Goal: Use online tool/utility: Utilize a website feature to perform a specific function

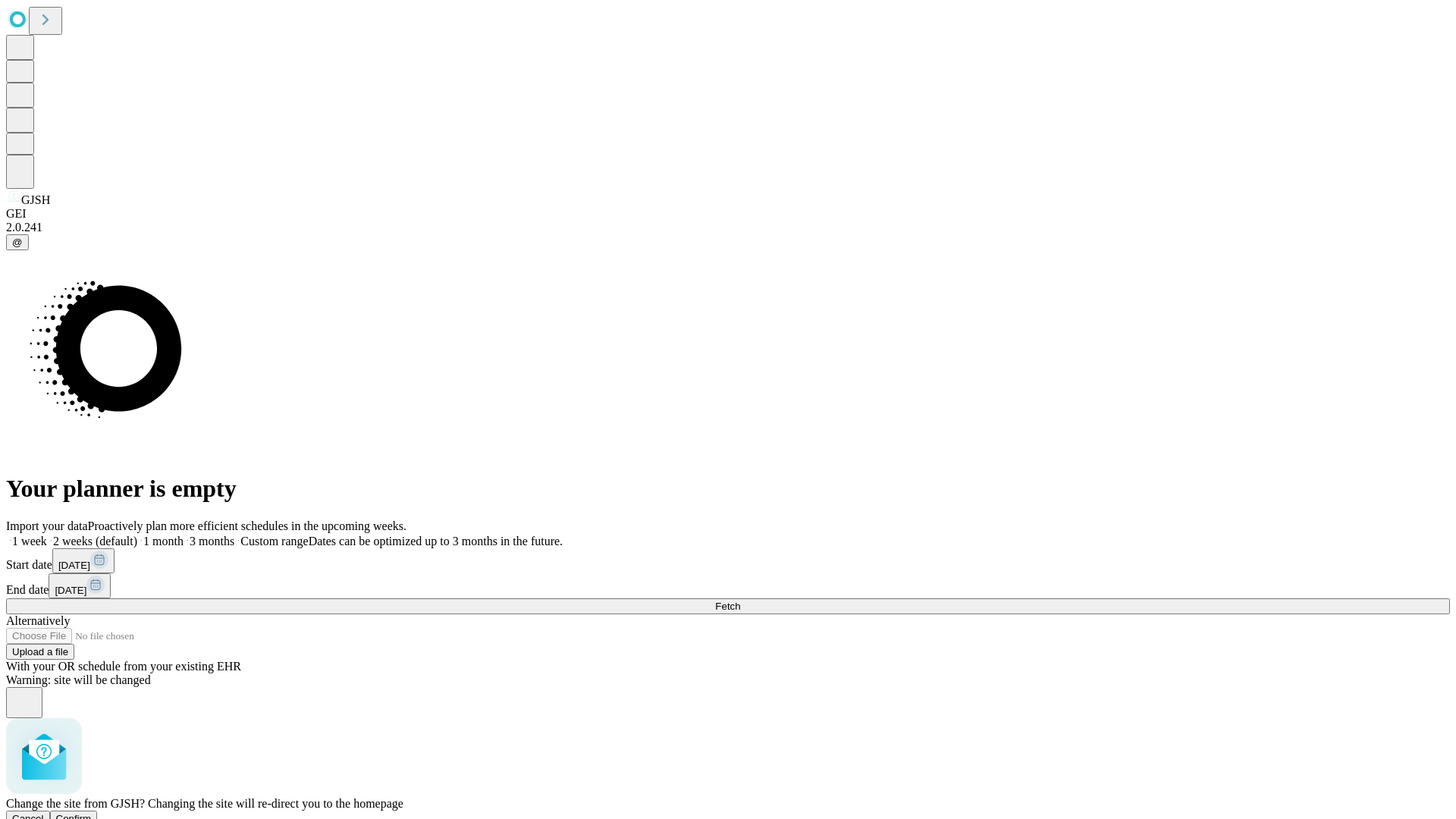
click at [92, 813] on span "Confirm" at bounding box center [73, 819] width 36 height 12
click at [184, 534] on label "1 month" at bounding box center [160, 540] width 46 height 13
click at [740, 601] on span "Fetch" at bounding box center [728, 607] width 25 height 12
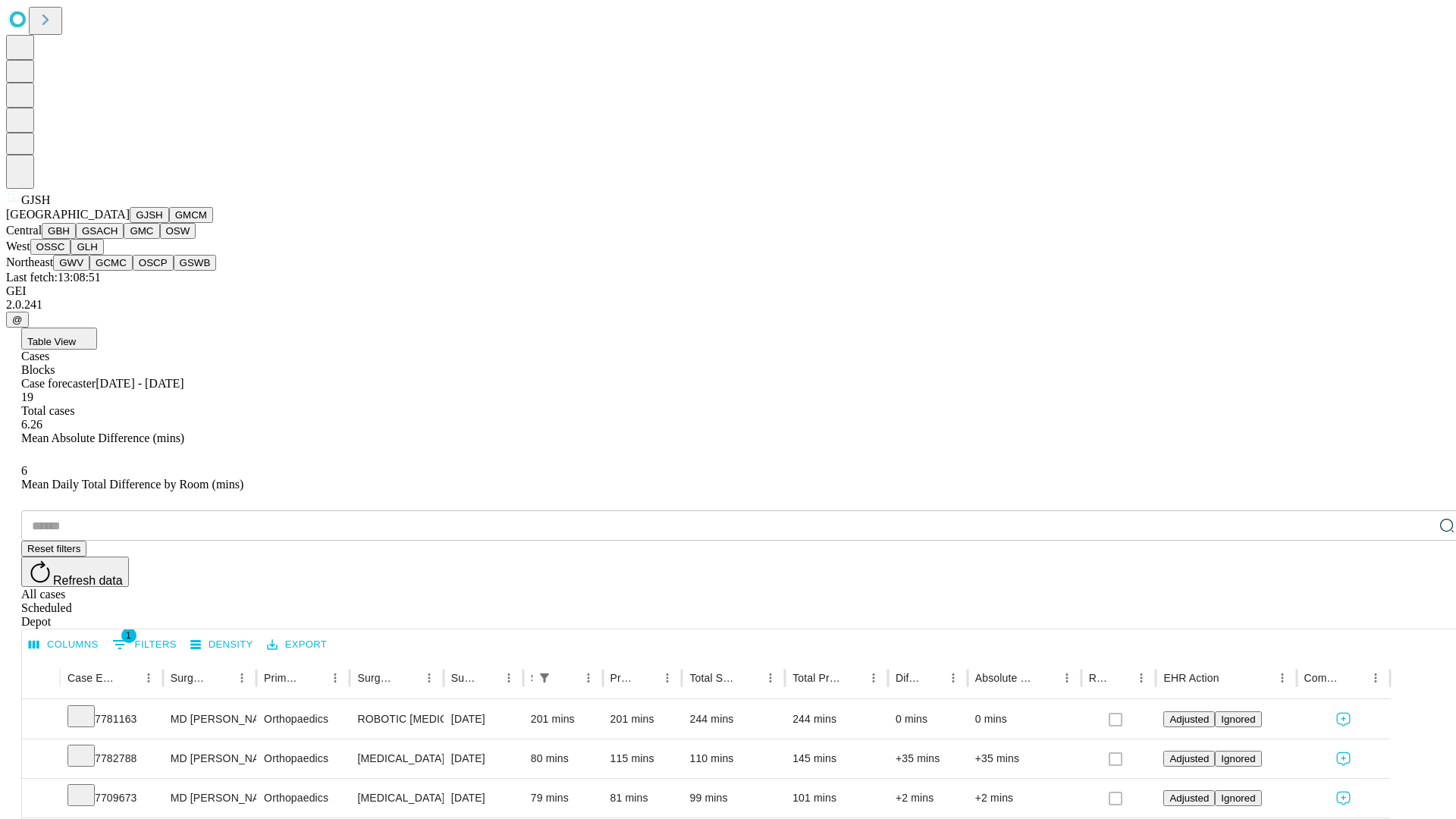
click at [169, 223] on button "GMCM" at bounding box center [191, 214] width 44 height 15
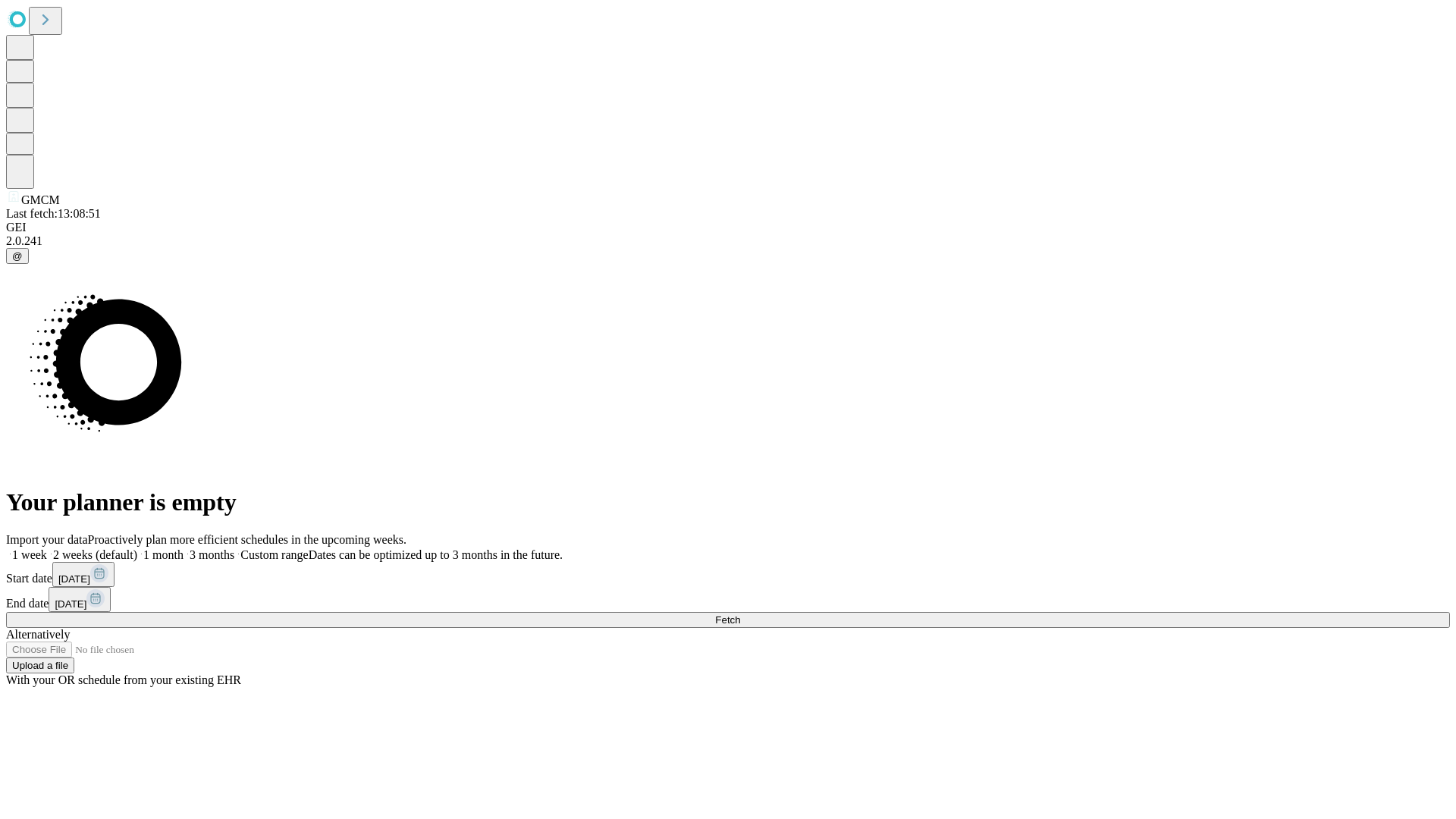
click at [184, 549] on label "1 month" at bounding box center [160, 554] width 46 height 13
click at [740, 614] on span "Fetch" at bounding box center [728, 620] width 25 height 12
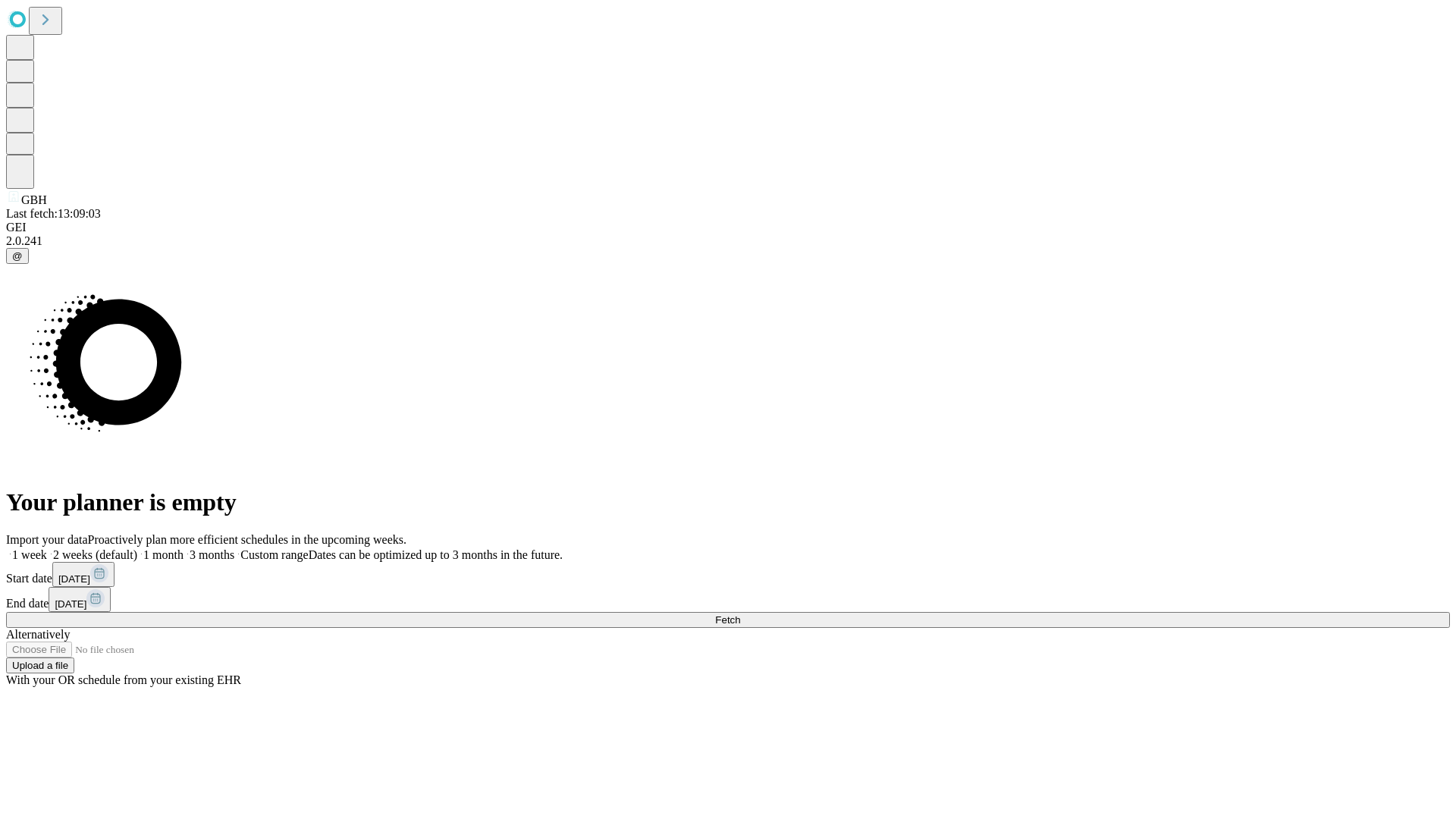
click at [184, 549] on label "1 month" at bounding box center [160, 554] width 46 height 13
click at [740, 614] on span "Fetch" at bounding box center [728, 620] width 25 height 12
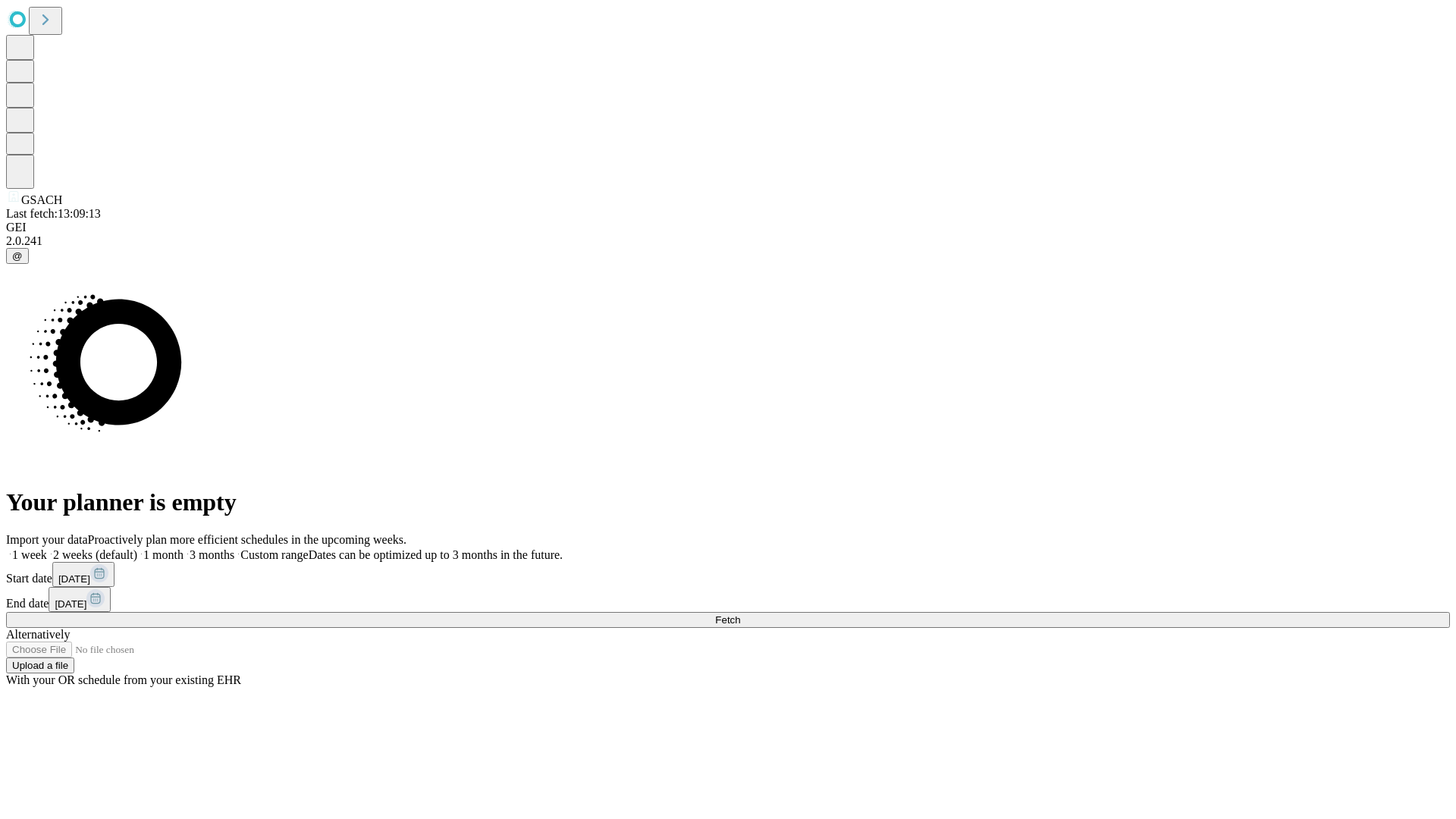
click at [184, 549] on label "1 month" at bounding box center [160, 554] width 46 height 13
click at [740, 614] on span "Fetch" at bounding box center [728, 620] width 25 height 12
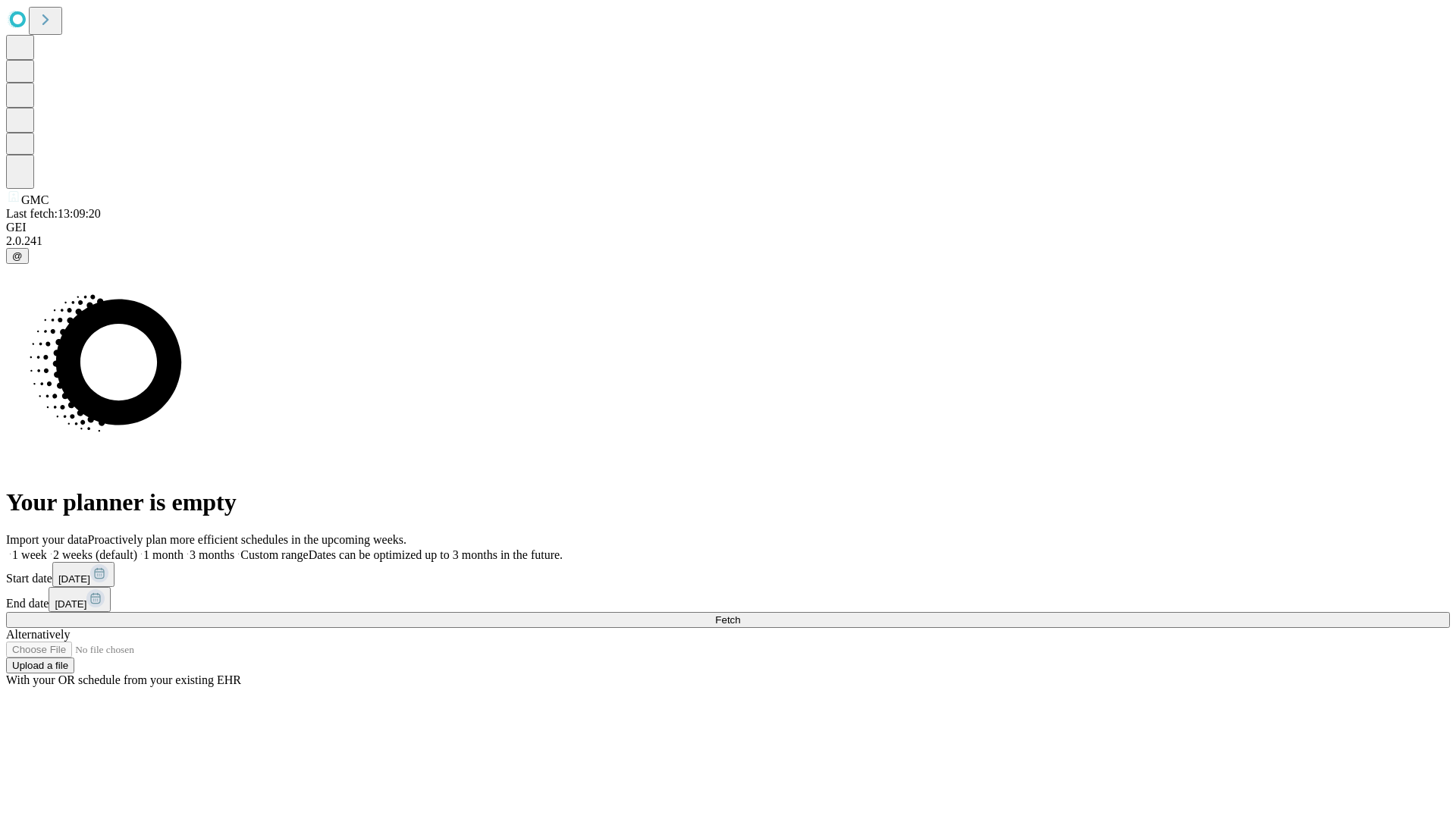
click at [184, 549] on label "1 month" at bounding box center [160, 554] width 46 height 13
click at [740, 614] on span "Fetch" at bounding box center [728, 620] width 25 height 12
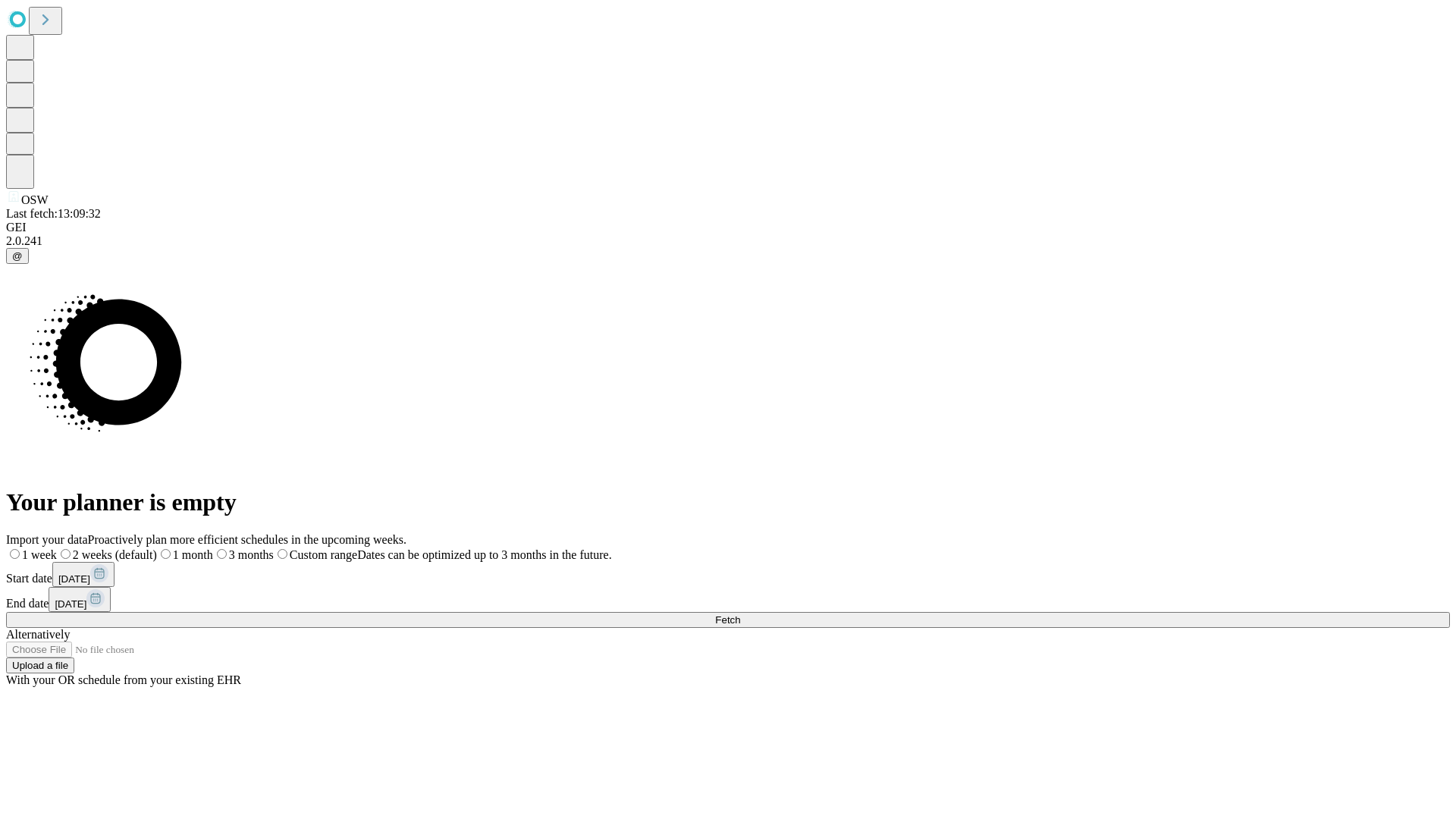
click at [214, 549] on label "1 month" at bounding box center [186, 554] width 56 height 13
click at [740, 614] on span "Fetch" at bounding box center [728, 620] width 25 height 12
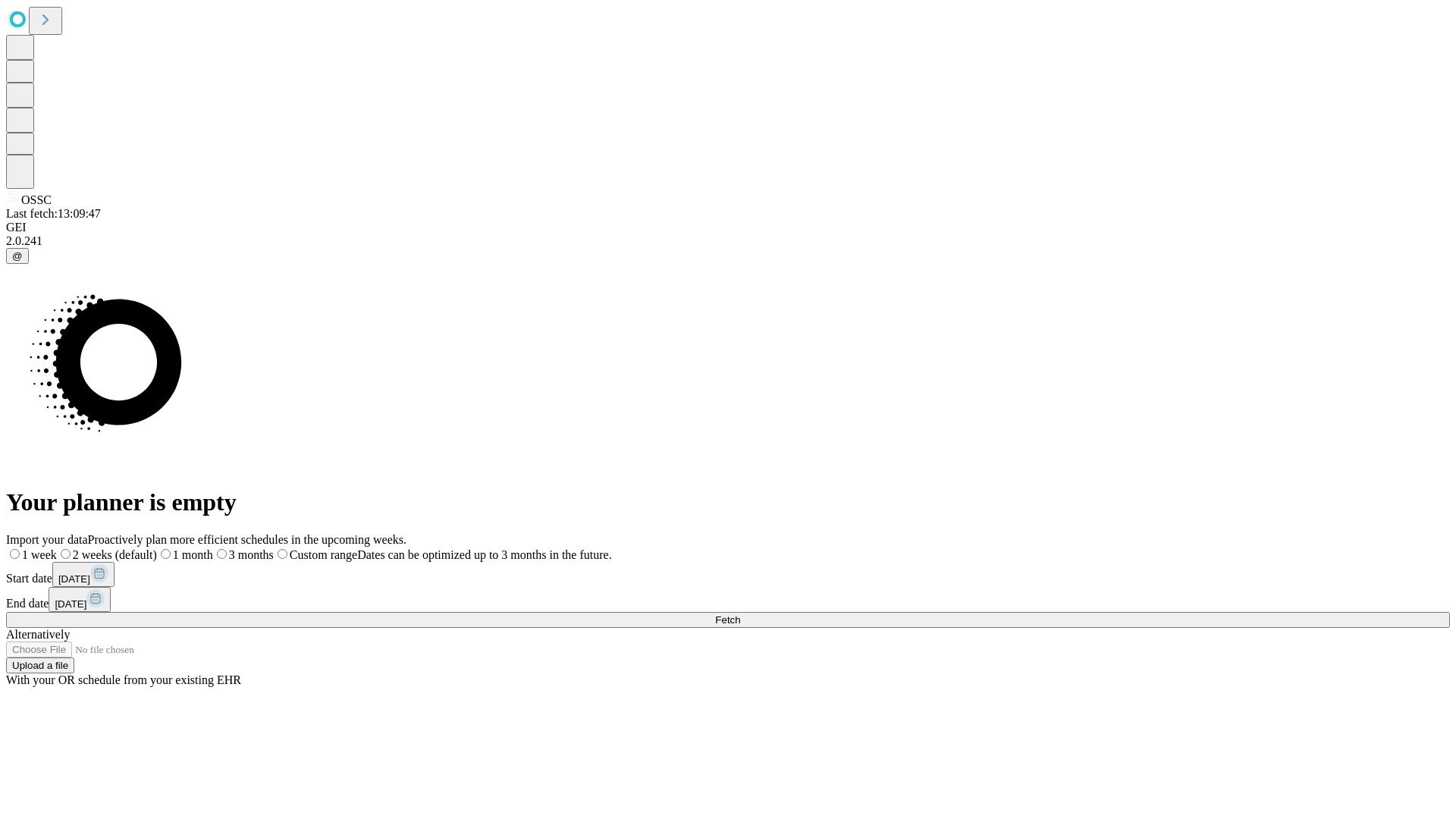
click at [214, 549] on label "1 month" at bounding box center [186, 554] width 56 height 13
click at [740, 614] on span "Fetch" at bounding box center [728, 620] width 25 height 12
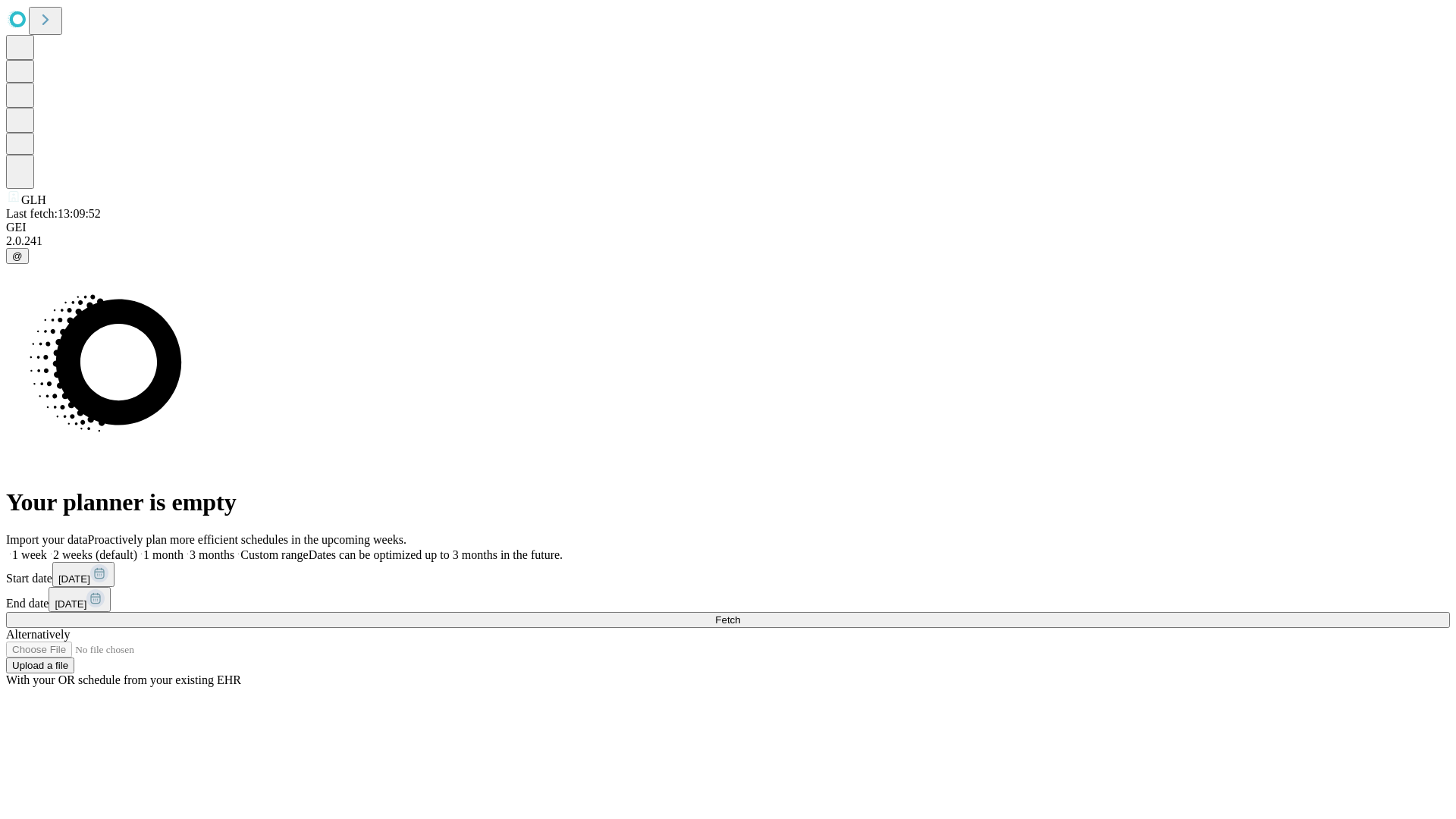
click at [184, 549] on label "1 month" at bounding box center [160, 554] width 46 height 13
click at [740, 614] on span "Fetch" at bounding box center [728, 620] width 25 height 12
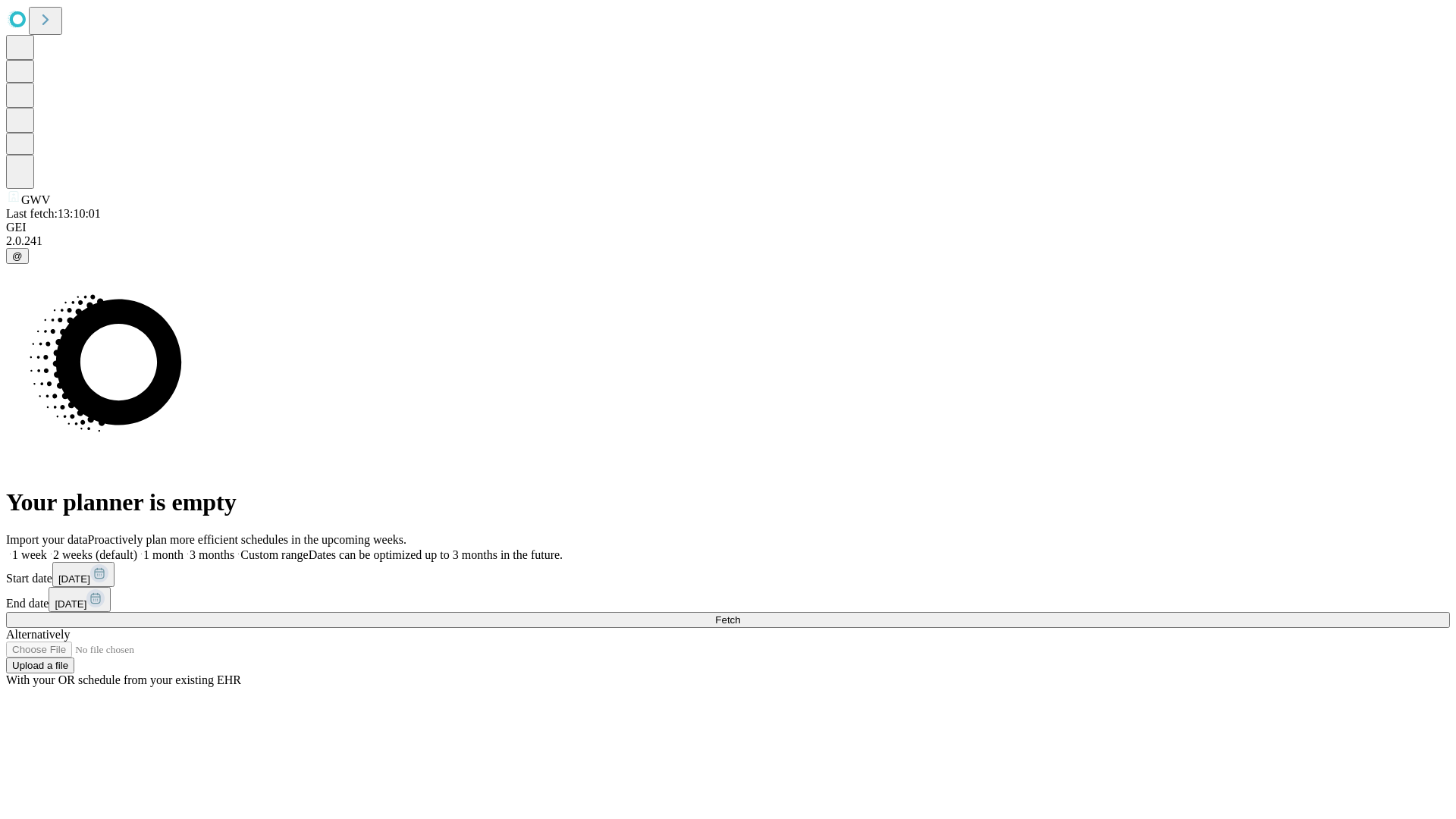
click at [184, 549] on label "1 month" at bounding box center [160, 554] width 46 height 13
click at [740, 614] on span "Fetch" at bounding box center [728, 620] width 25 height 12
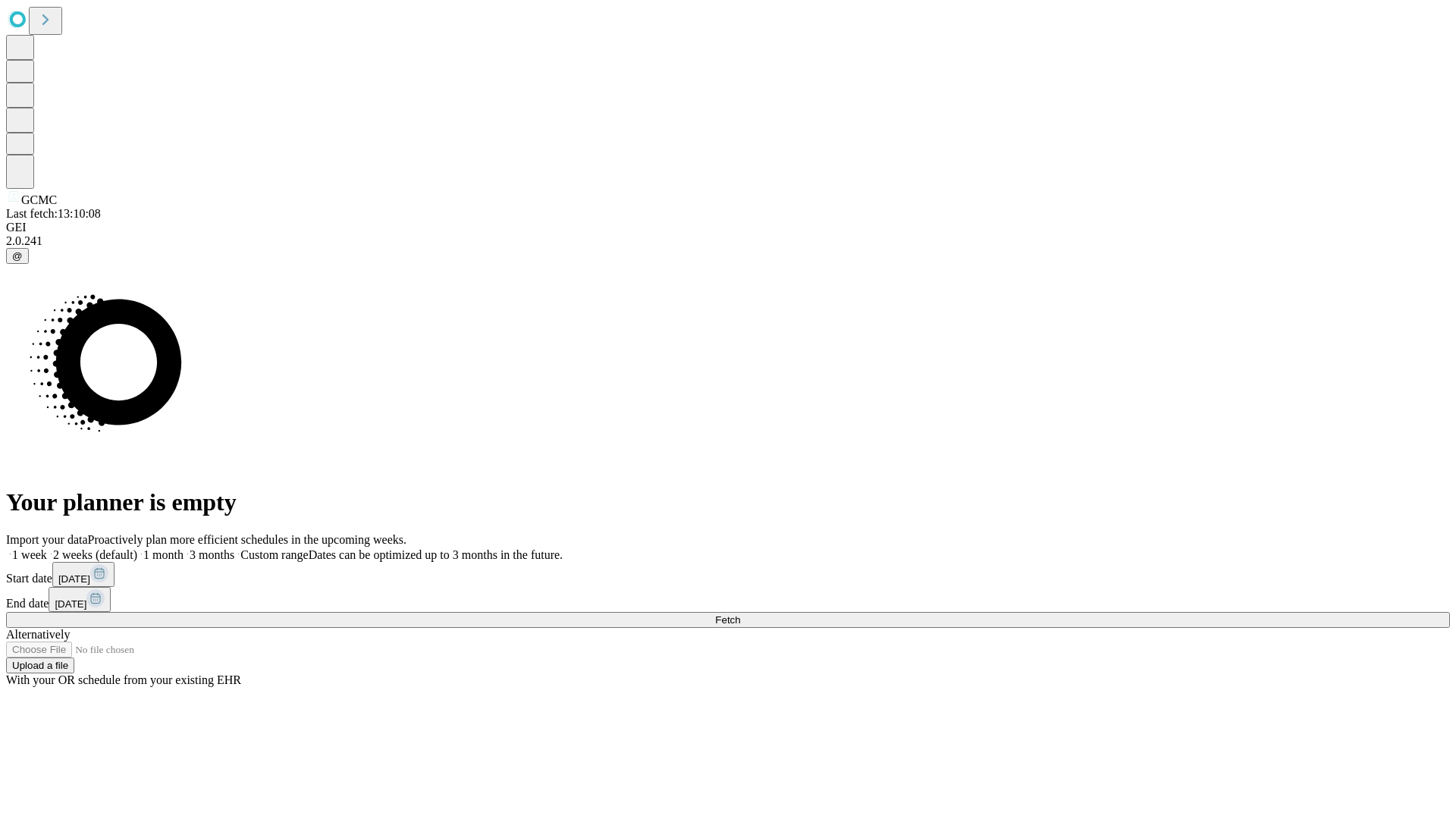
click at [184, 549] on label "1 month" at bounding box center [160, 554] width 46 height 13
click at [740, 614] on span "Fetch" at bounding box center [728, 620] width 25 height 12
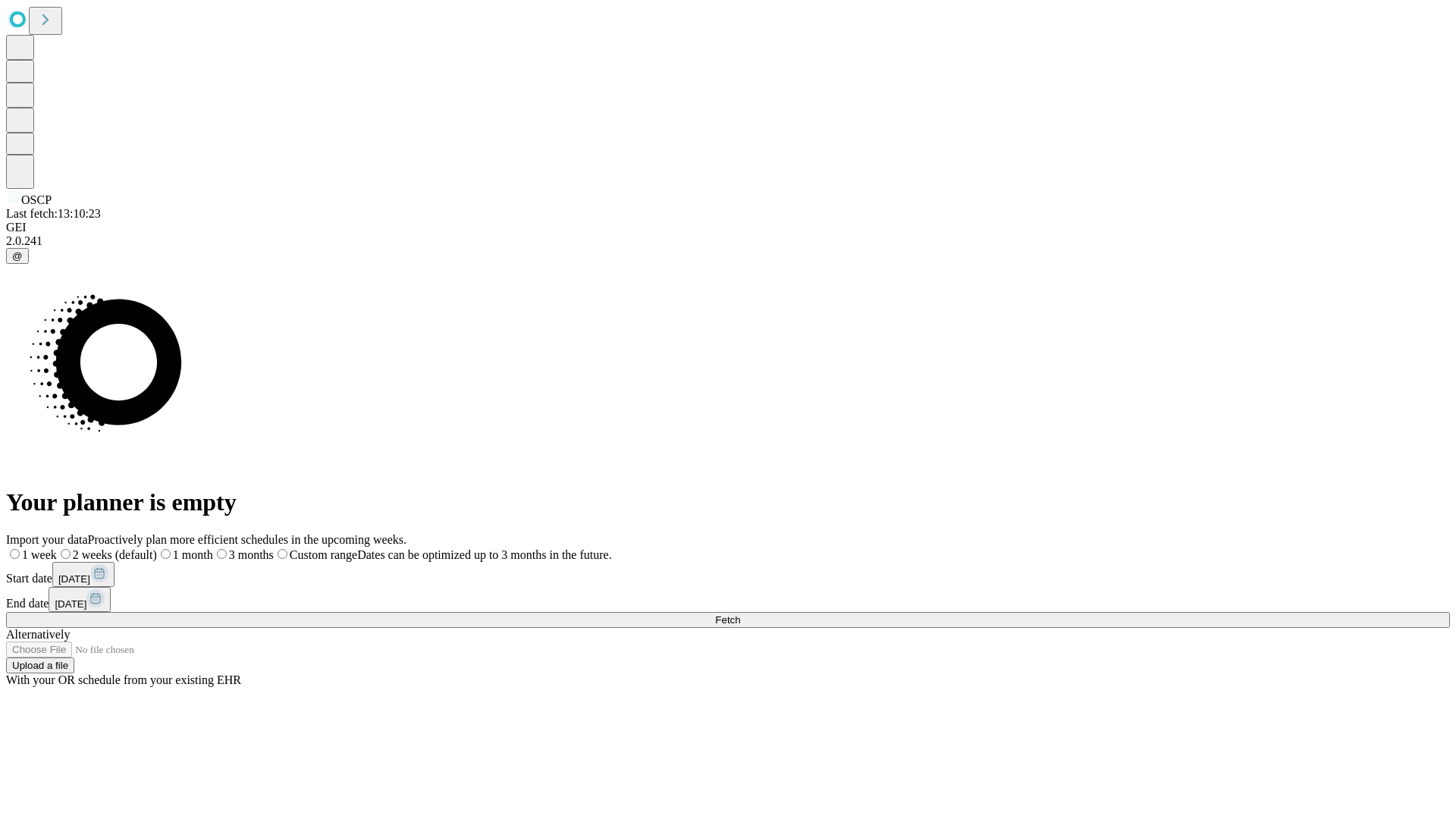
click at [214, 549] on label "1 month" at bounding box center [186, 554] width 56 height 13
click at [740, 614] on span "Fetch" at bounding box center [728, 620] width 25 height 12
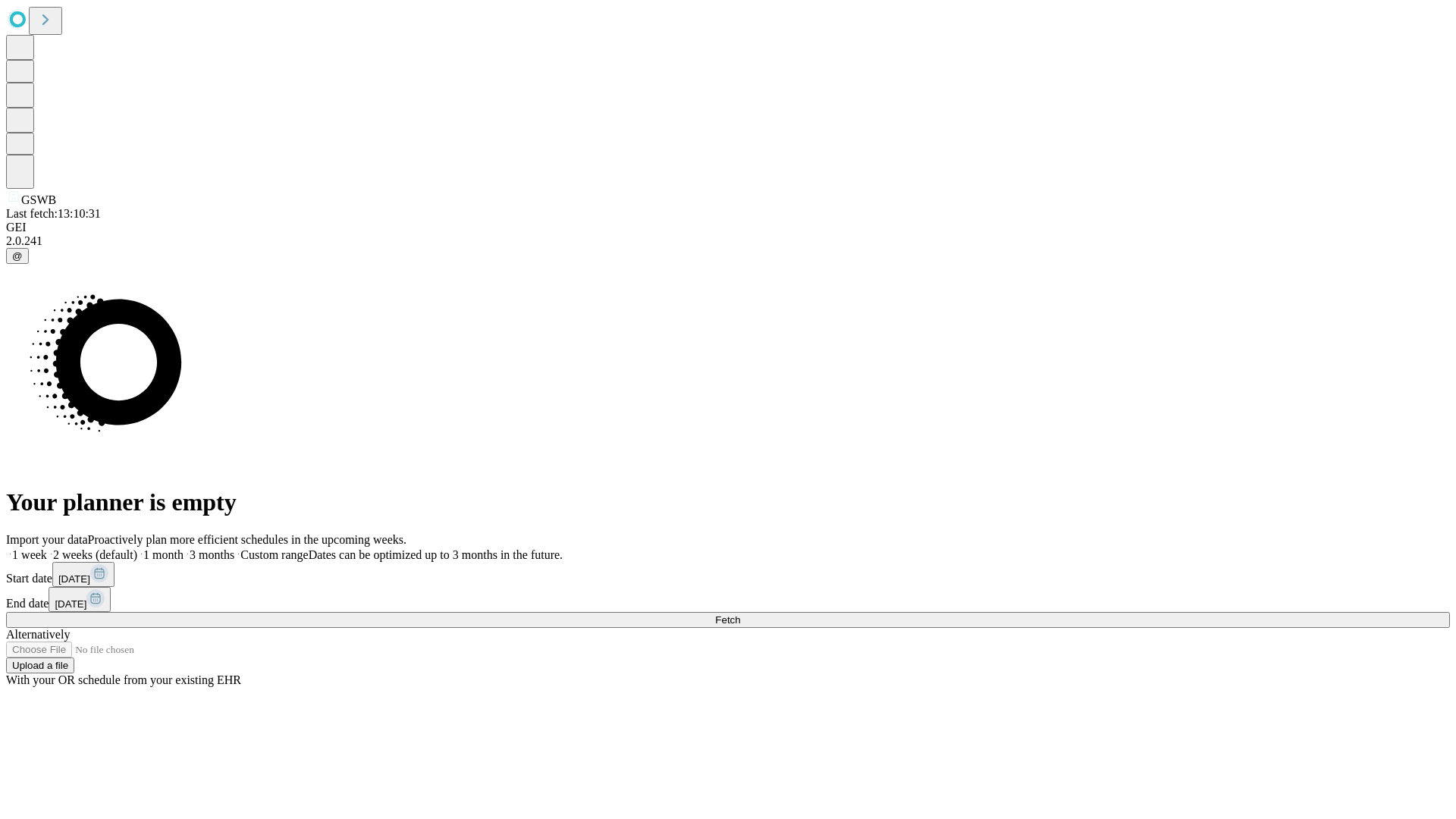
click at [184, 549] on label "1 month" at bounding box center [160, 554] width 46 height 13
click at [740, 614] on span "Fetch" at bounding box center [728, 620] width 25 height 12
